Goal: Task Accomplishment & Management: Manage account settings

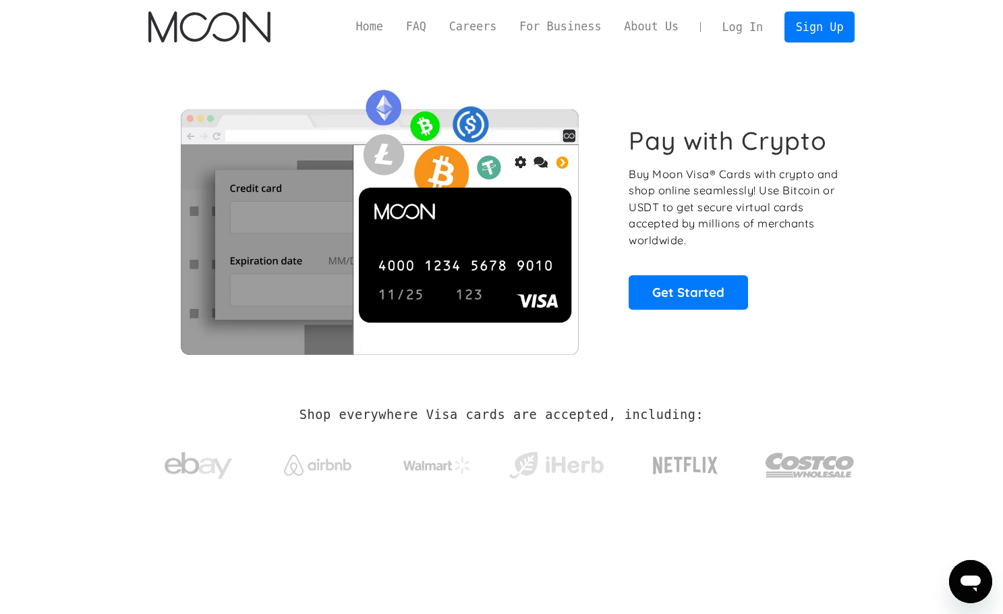
click at [736, 30] on link "Log In" at bounding box center [742, 27] width 63 height 30
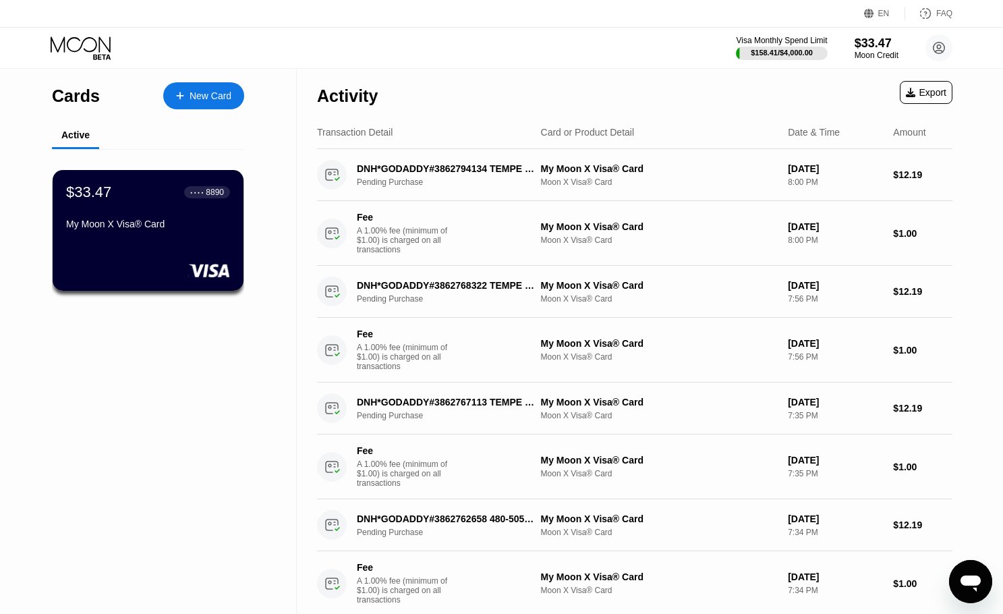
drag, startPoint x: 168, startPoint y: 448, endPoint x: 201, endPoint y: 394, distance: 62.7
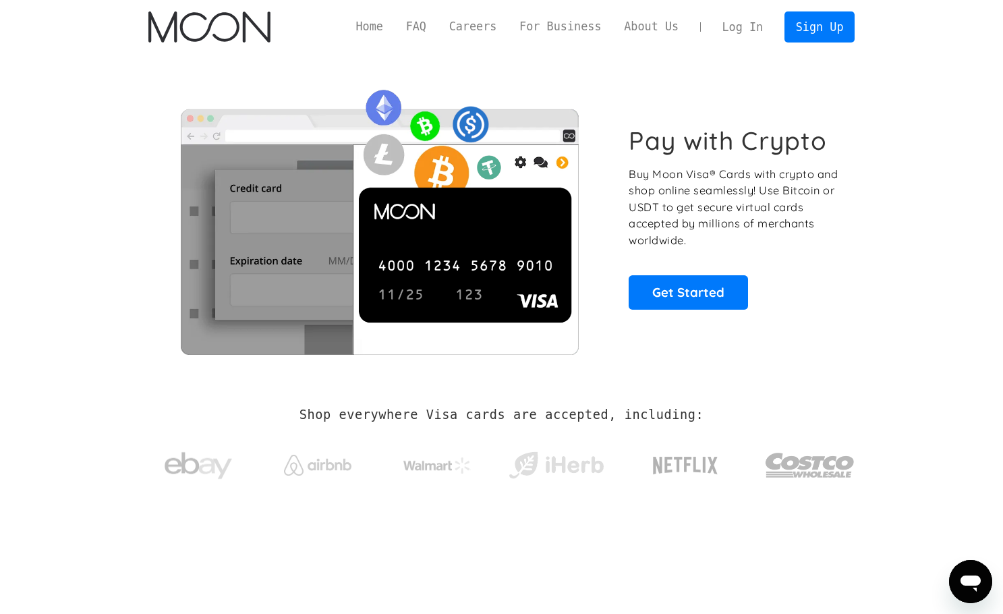
click at [754, 34] on link "Log In" at bounding box center [742, 27] width 63 height 30
